Goal: Ask a question

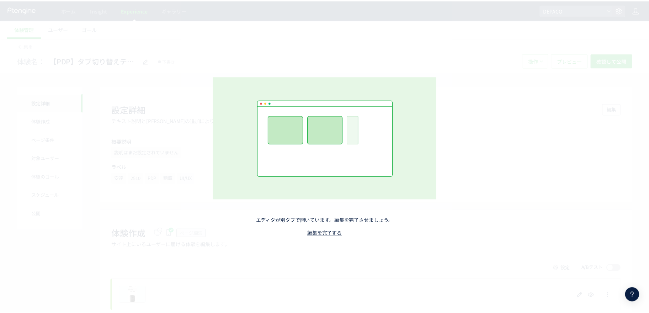
scroll to position [1862, 0]
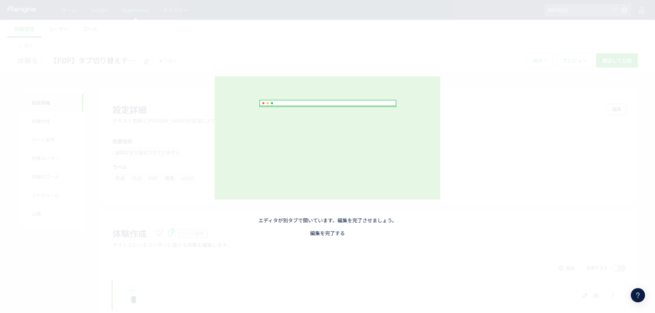
click at [330, 234] on link "編集を完了する" at bounding box center [327, 232] width 35 height 7
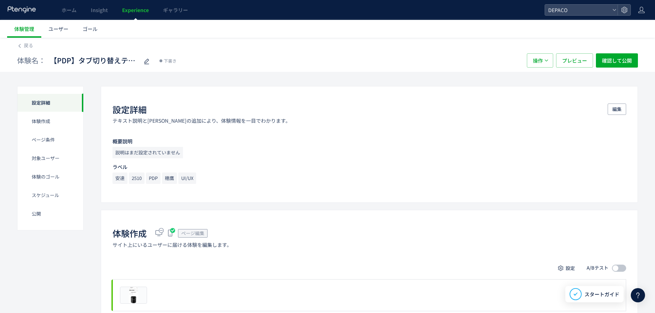
drag, startPoint x: 332, startPoint y: 232, endPoint x: 225, endPoint y: 242, distance: 106.8
click at [329, 234] on div "体験作成 ページ編集 サイト上にいるユーザーに届ける体験を編集します。" at bounding box center [368, 237] width 513 height 21
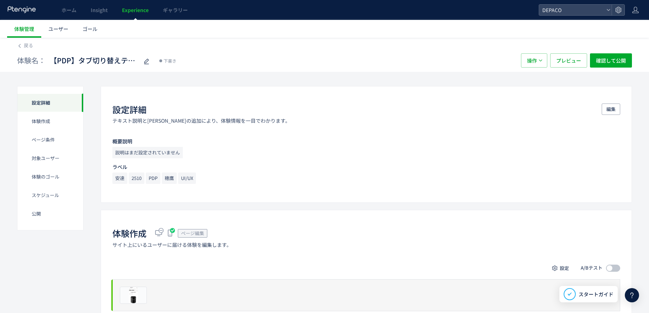
scroll to position [1862, 0]
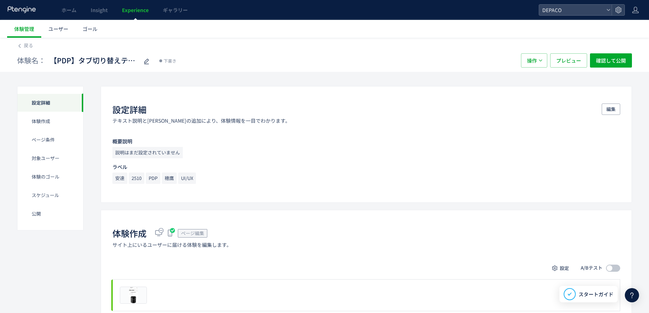
click at [629, 297] on icon at bounding box center [632, 295] width 9 height 9
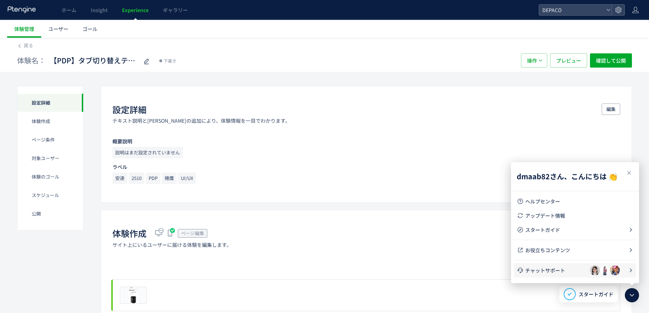
click at [568, 275] on li "チャットサポート" at bounding box center [575, 270] width 122 height 14
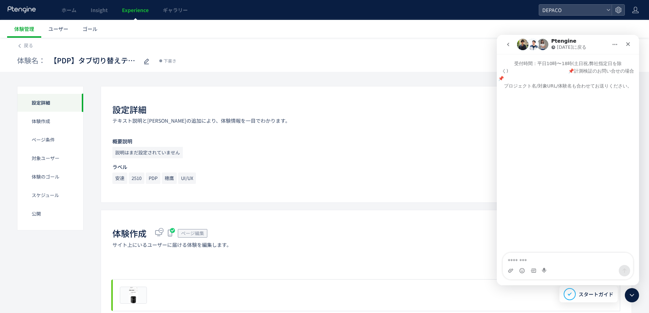
click at [510, 46] on icon "go back" at bounding box center [509, 45] width 6 height 6
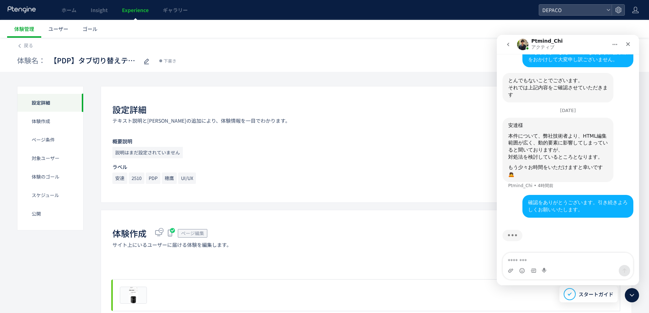
scroll to position [1889, 0]
click at [559, 234] on div "入力中" at bounding box center [568, 239] width 131 height 27
click at [543, 261] on textarea "メッセージ..." at bounding box center [568, 259] width 130 height 12
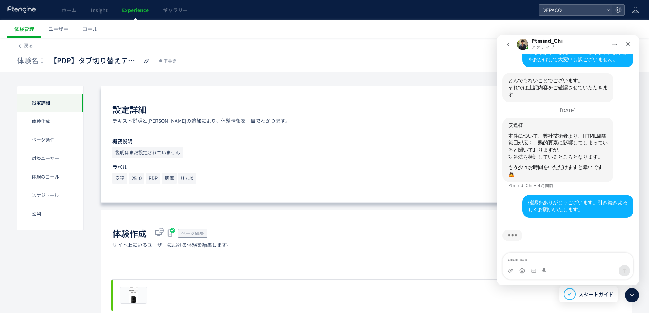
drag, startPoint x: 485, startPoint y: 166, endPoint x: 489, endPoint y: 175, distance: 9.8
click at [485, 166] on h2 "ラベル" at bounding box center [366, 167] width 508 height 6
